Goal: Task Accomplishment & Management: Manage account settings

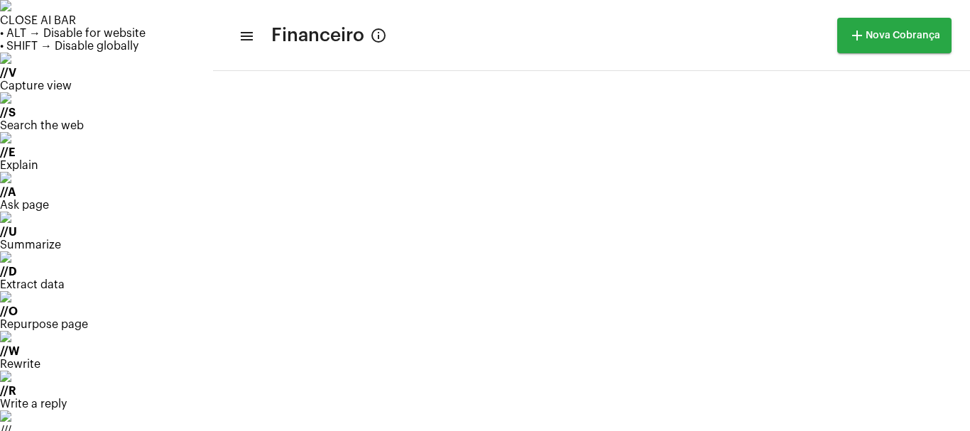
scroll to position [186, 0]
drag, startPoint x: 920, startPoint y: 87, endPoint x: 909, endPoint y: 84, distance: 10.9
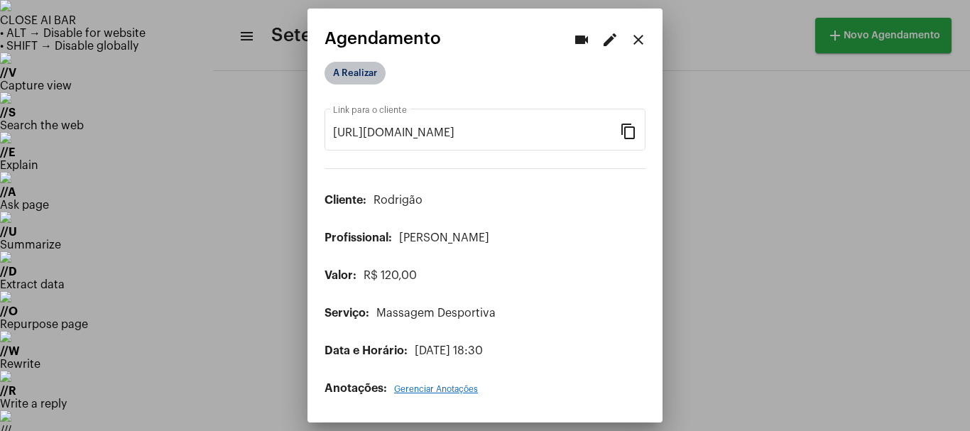
click at [340, 79] on mat-chip "A Realizar" at bounding box center [354, 73] width 61 height 23
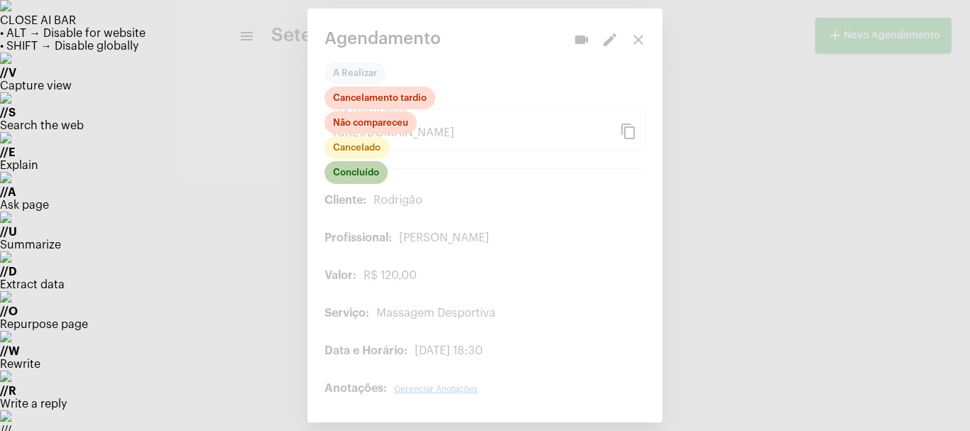
click at [352, 177] on mat-chip "Concluído" at bounding box center [355, 172] width 63 height 23
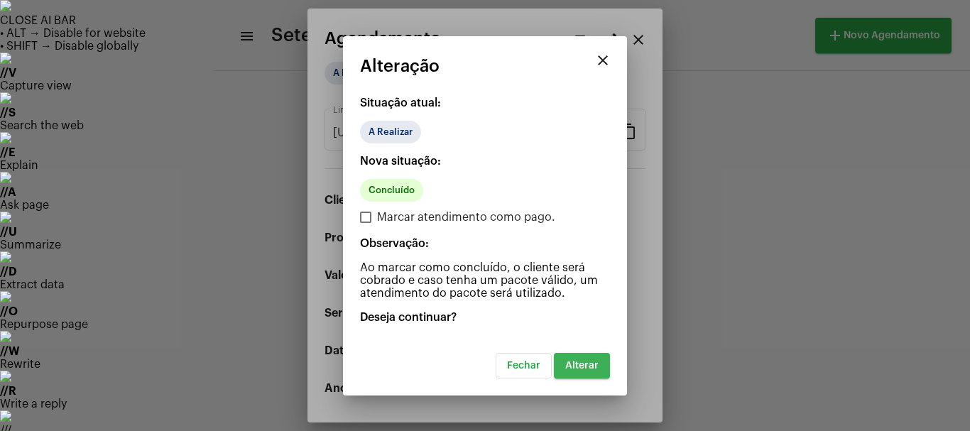
click at [582, 368] on span "Alterar" at bounding box center [581, 366] width 33 height 10
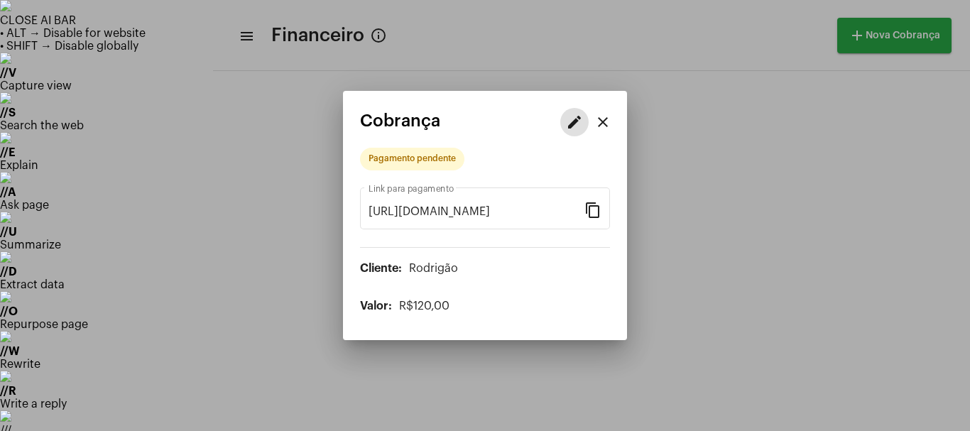
click at [577, 134] on button "edit" at bounding box center [574, 122] width 28 height 28
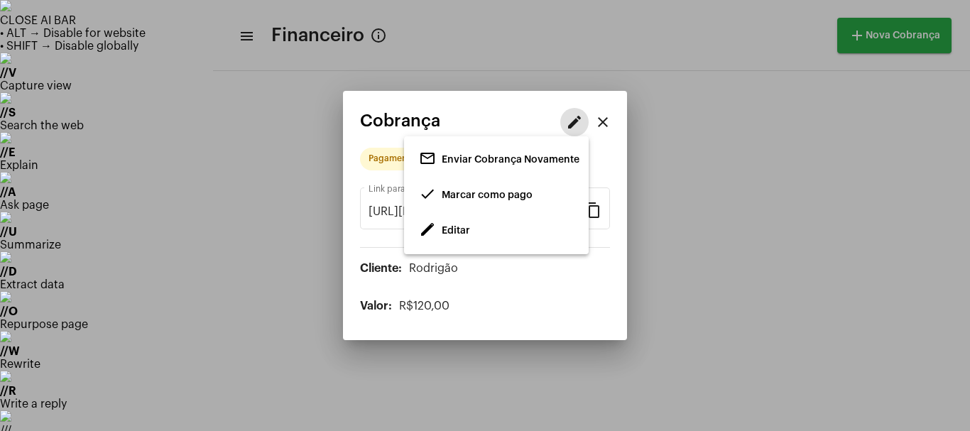
click at [444, 226] on span "Editar" at bounding box center [455, 231] width 28 height 10
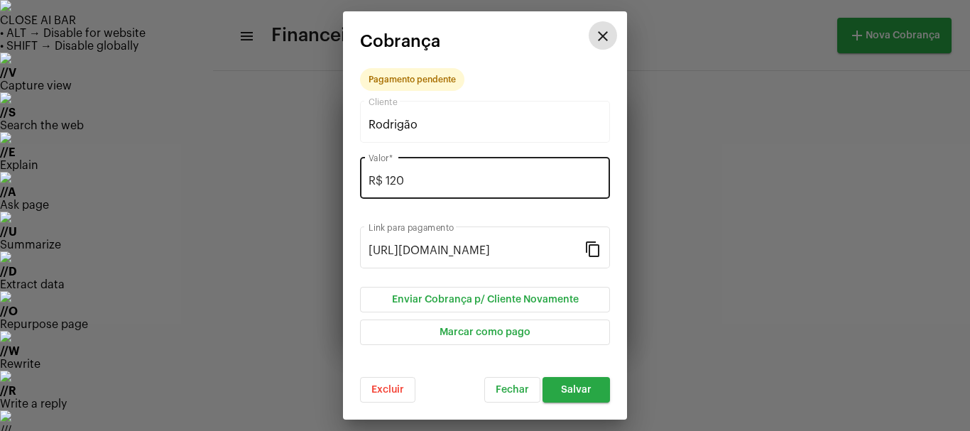
click at [422, 185] on input "R$ 120" at bounding box center [484, 181] width 233 height 13
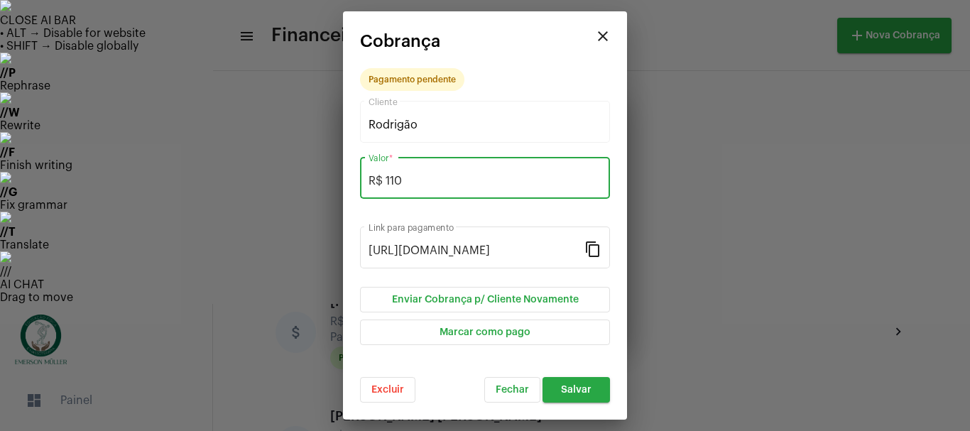
type input "R$ 110"
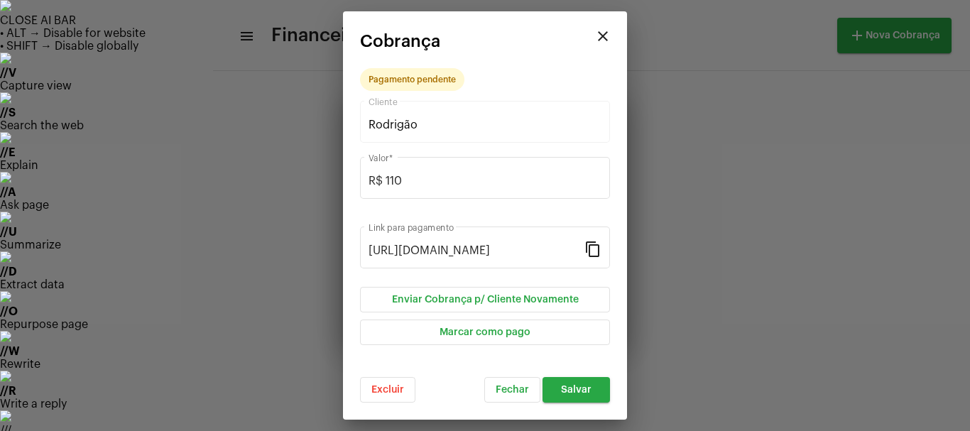
click at [585, 402] on mat-dialog-container "close Cobrança Pagamento pendente Rodrigão Cliente R$ 110 Valor * [URL][DOMAIN_…" at bounding box center [485, 215] width 284 height 408
click at [585, 387] on span "Salvar" at bounding box center [576, 390] width 31 height 10
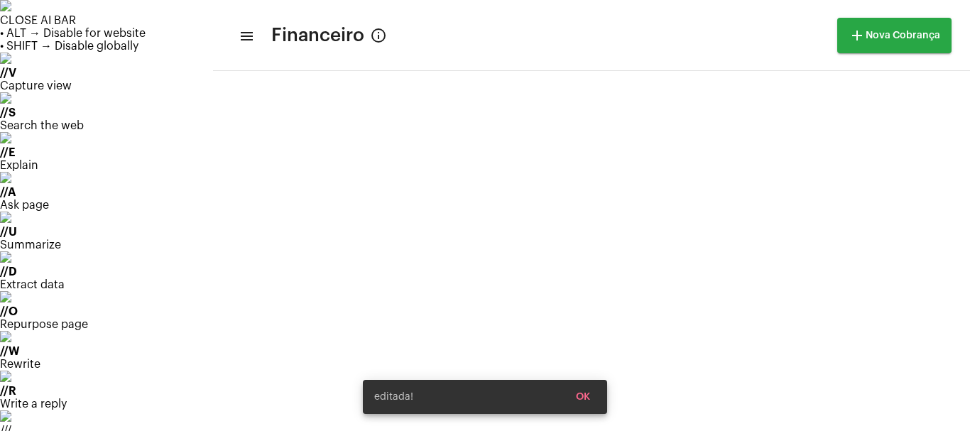
scroll to position [821, 0]
click at [349, 400] on div "editada! OK" at bounding box center [485, 397] width 278 height 68
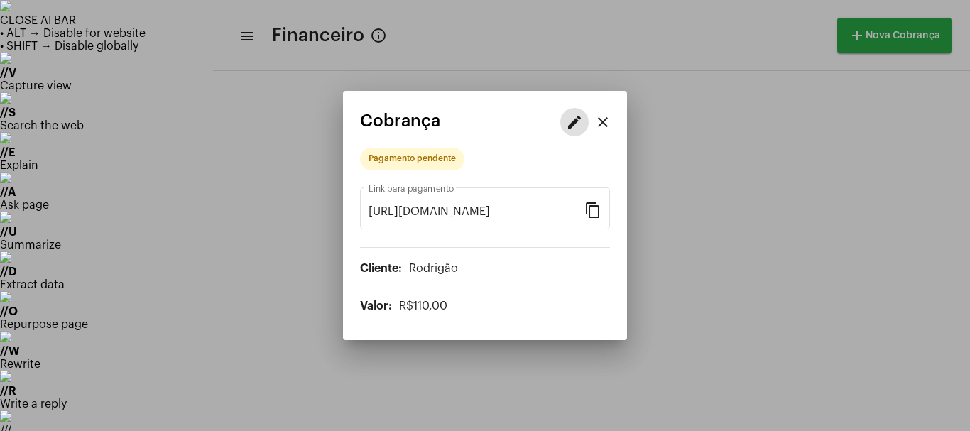
drag, startPoint x: 571, startPoint y: 126, endPoint x: 563, endPoint y: 126, distance: 8.5
click at [566, 126] on mat-icon "edit" at bounding box center [574, 122] width 17 height 17
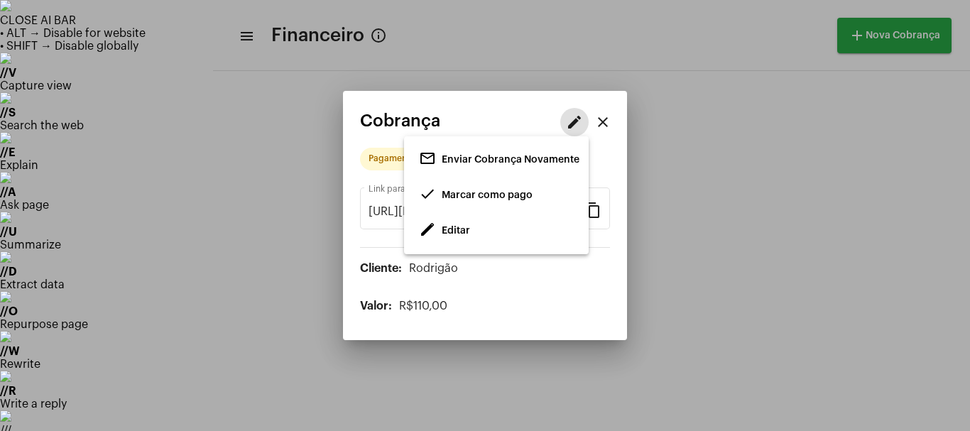
click at [466, 193] on span "Marcar como pago" at bounding box center [486, 195] width 91 height 10
